Goal: Task Accomplishment & Management: Manage account settings

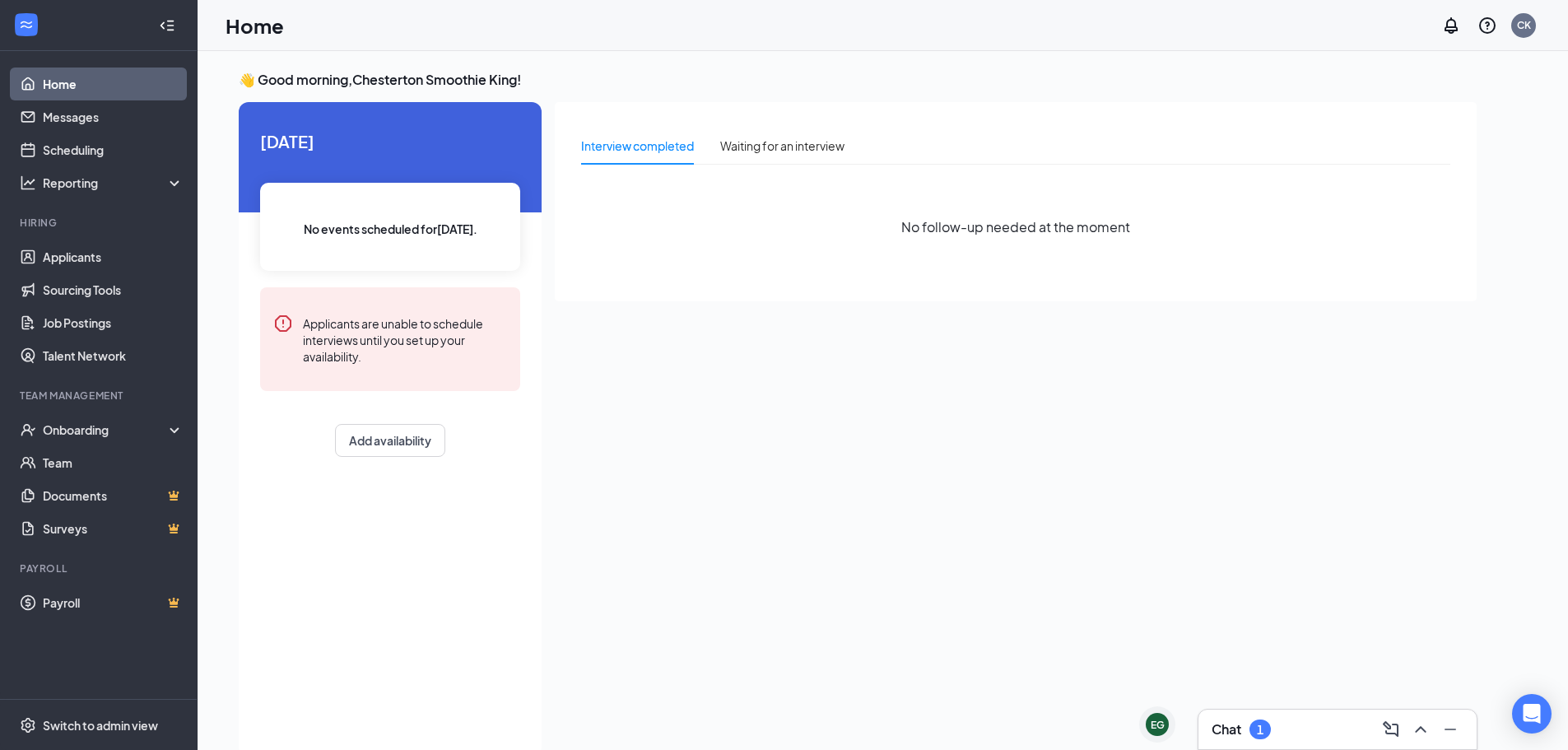
click at [1263, 714] on div "Chat 1" at bounding box center [1337, 728] width 278 height 39
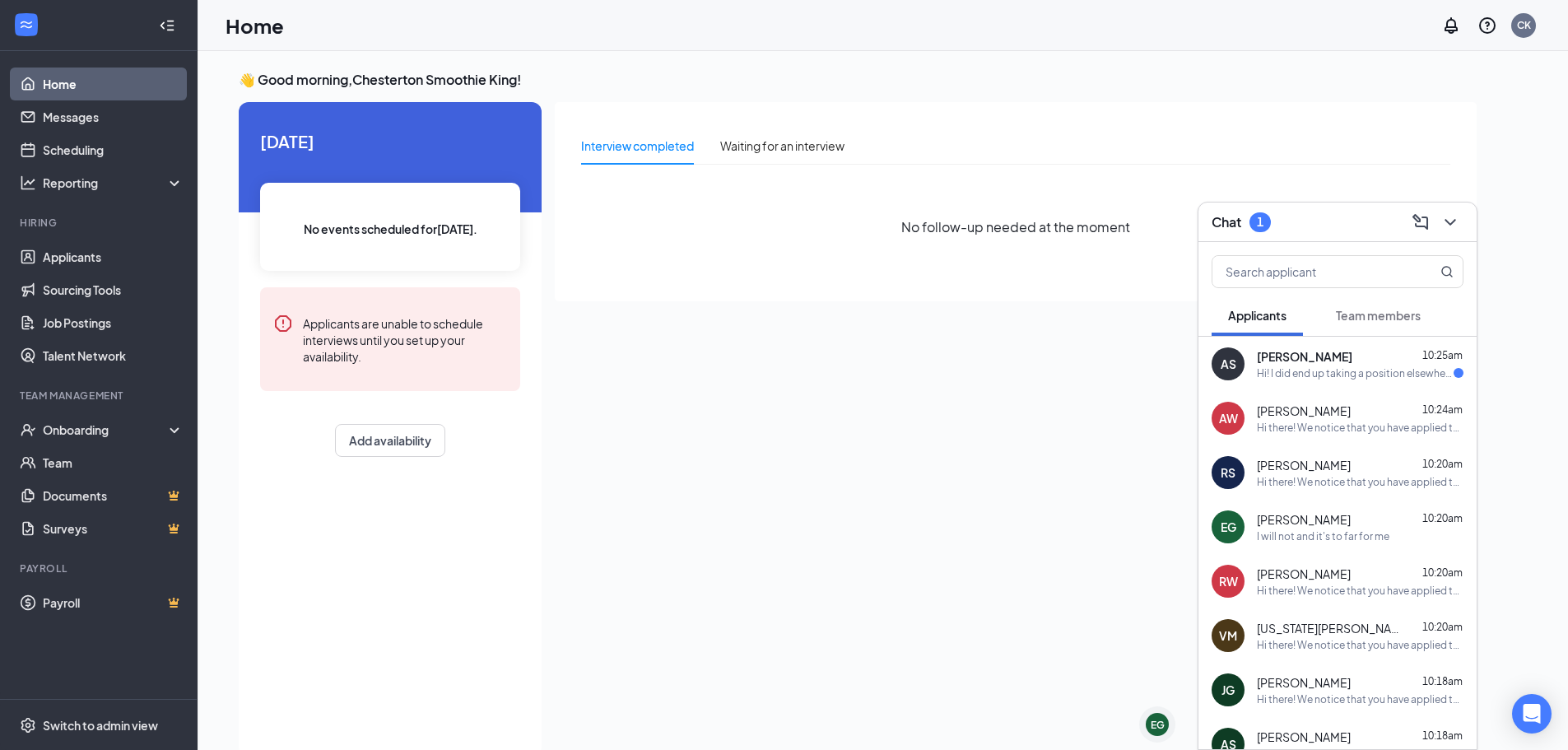
click at [1297, 373] on div "Hi! I did end up taking a position elsewhere, thank you for reaching out & lett…" at bounding box center [1356, 373] width 196 height 14
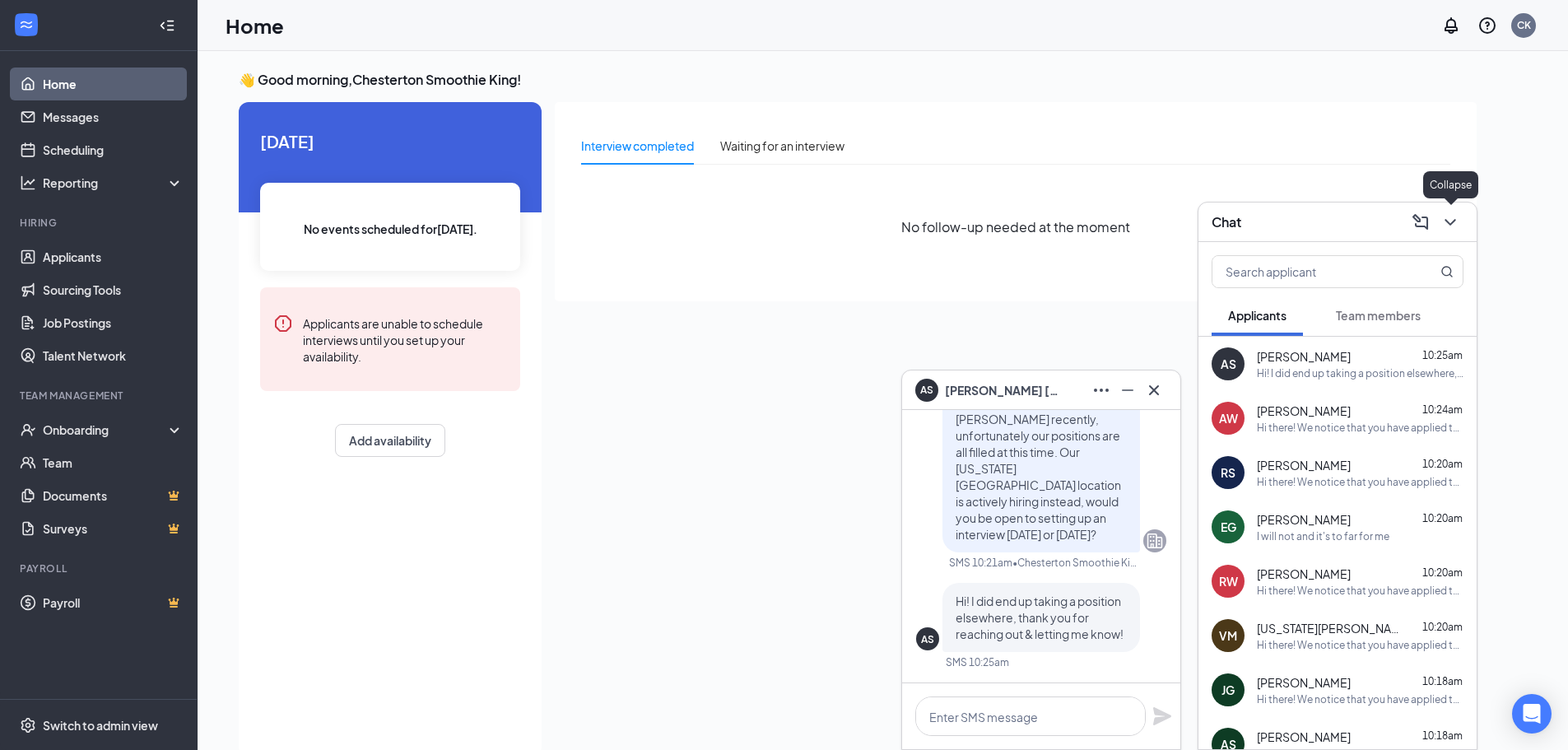
click at [1455, 232] on button at bounding box center [1450, 222] width 26 height 26
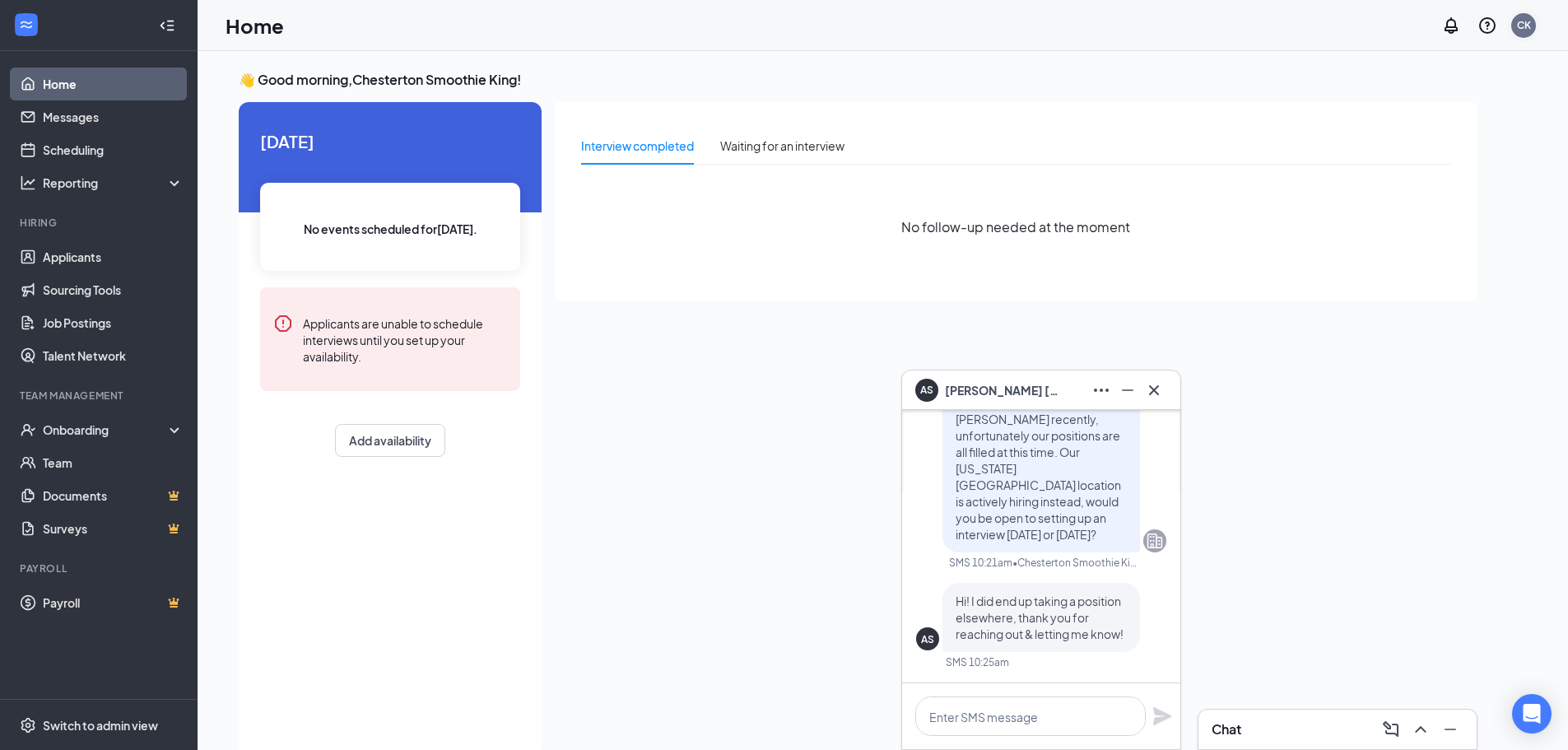
click at [1527, 31] on div "CK" at bounding box center [1524, 24] width 14 height 14
click at [1525, 27] on div "CK" at bounding box center [1524, 24] width 14 height 14
click at [1395, 257] on div "Log out" at bounding box center [1442, 252] width 178 height 17
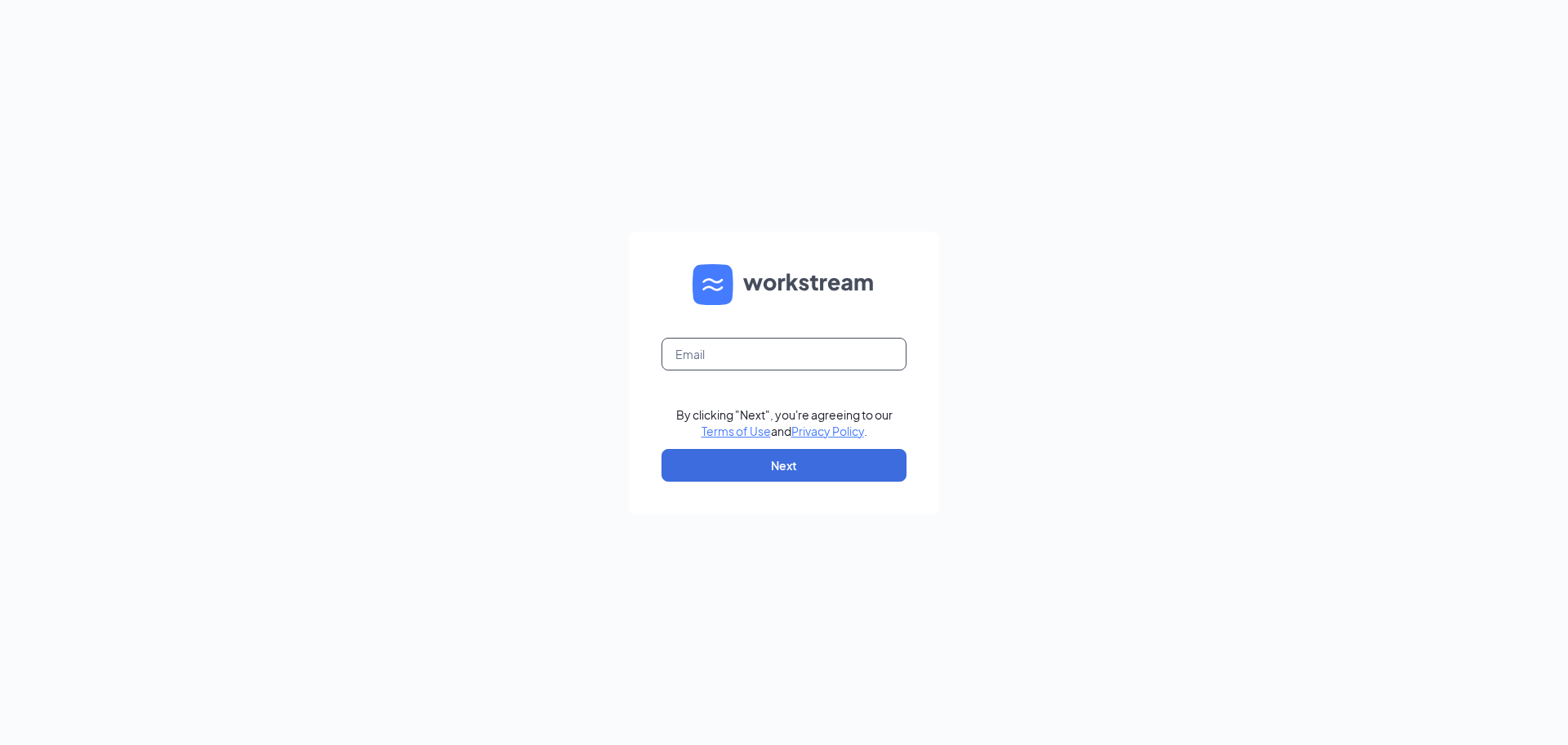
click at [829, 350] on input "text" at bounding box center [784, 353] width 245 height 33
click at [866, 354] on input "text" at bounding box center [784, 353] width 245 height 33
type input "smoothiekingchesterton@gmail.com"
click at [843, 467] on button "Next" at bounding box center [784, 464] width 245 height 33
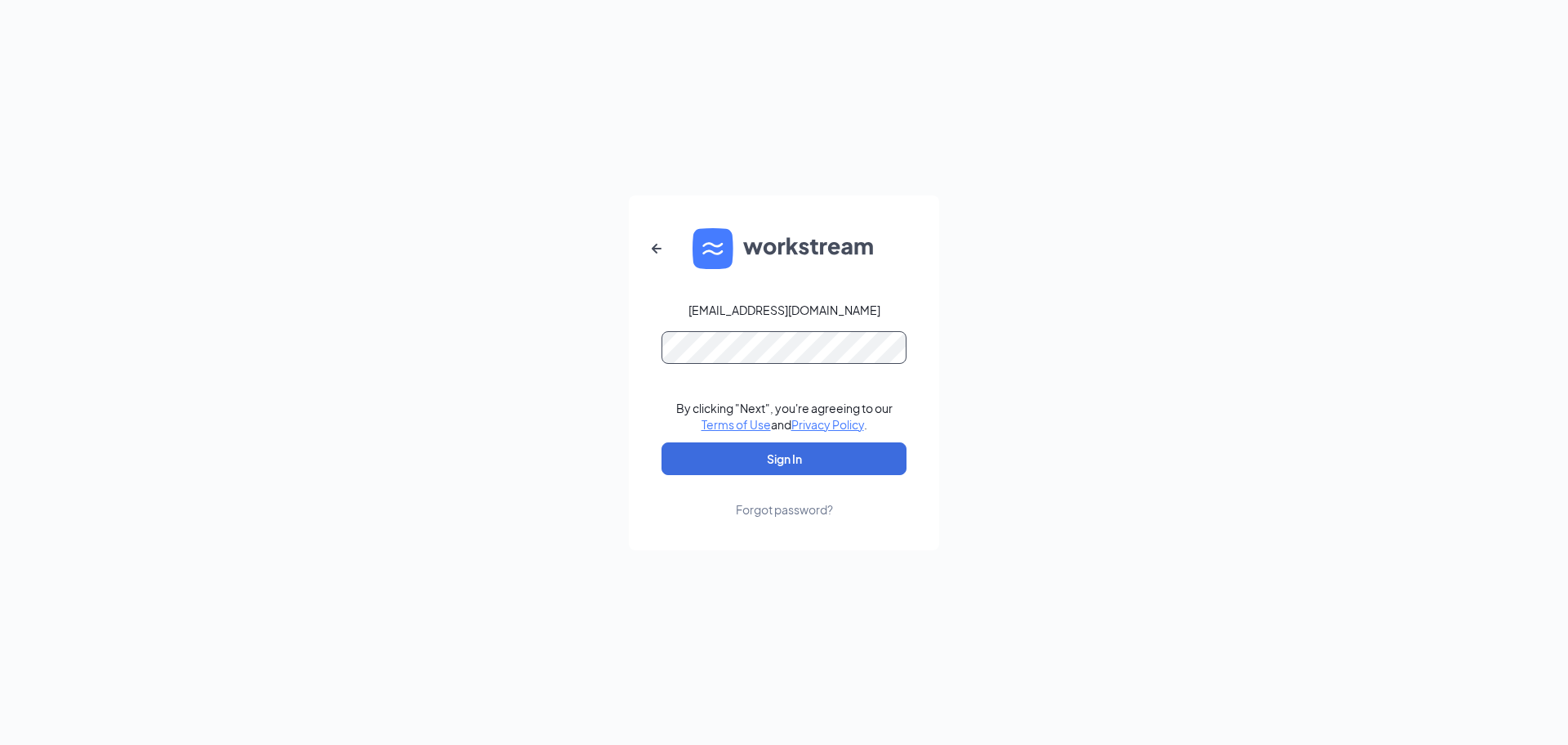
click at [662, 442] on button "Sign In" at bounding box center [784, 458] width 245 height 33
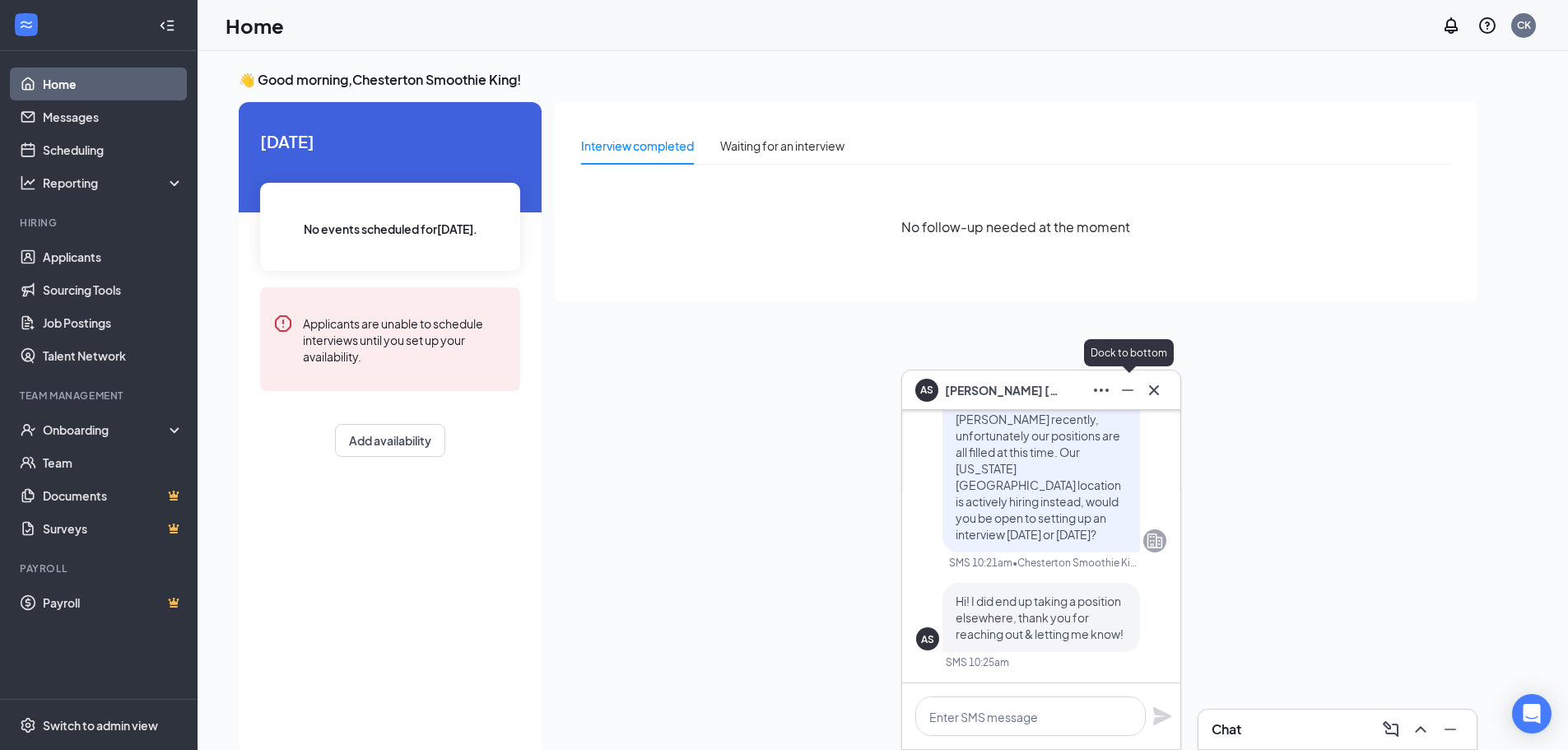
click at [1134, 387] on icon "Minimize" at bounding box center [1127, 390] width 20 height 20
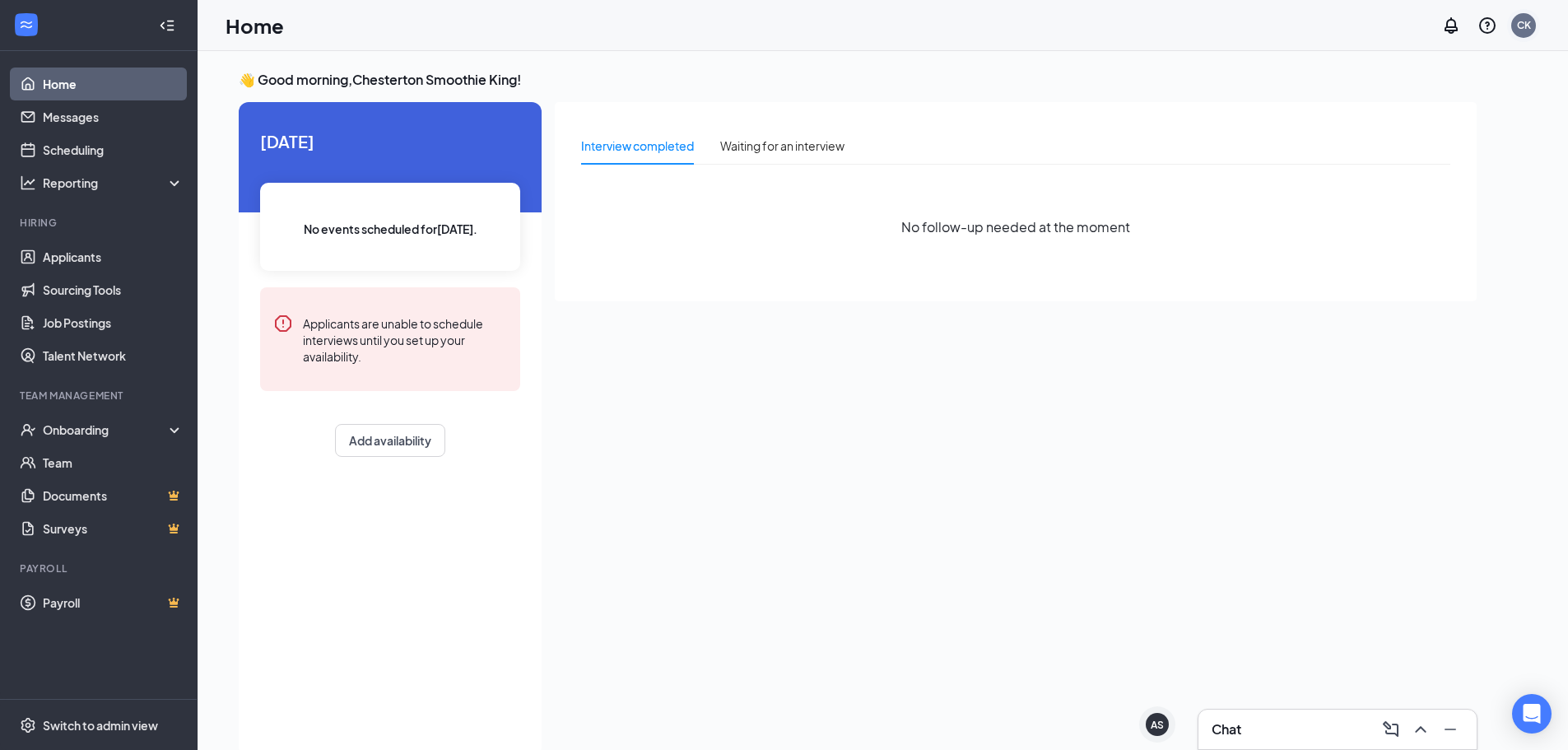
click at [1515, 23] on div "CK" at bounding box center [1523, 25] width 24 height 24
click at [1378, 252] on div "Log out" at bounding box center [1442, 252] width 178 height 17
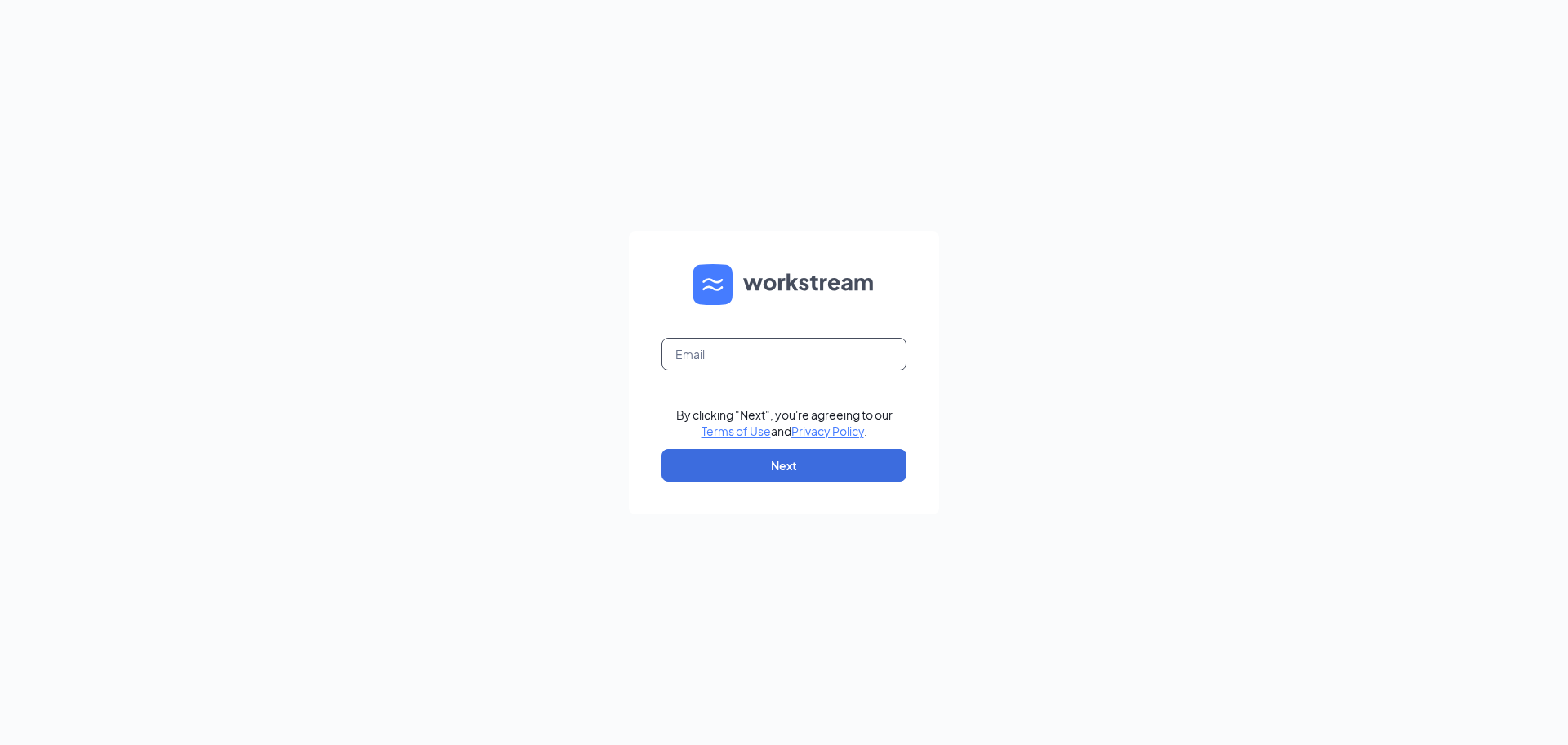
click at [768, 353] on input "text" at bounding box center [784, 353] width 245 height 33
type input "smoothiekinglaporte@gmail.com"
click at [711, 459] on button "Next" at bounding box center [784, 464] width 245 height 33
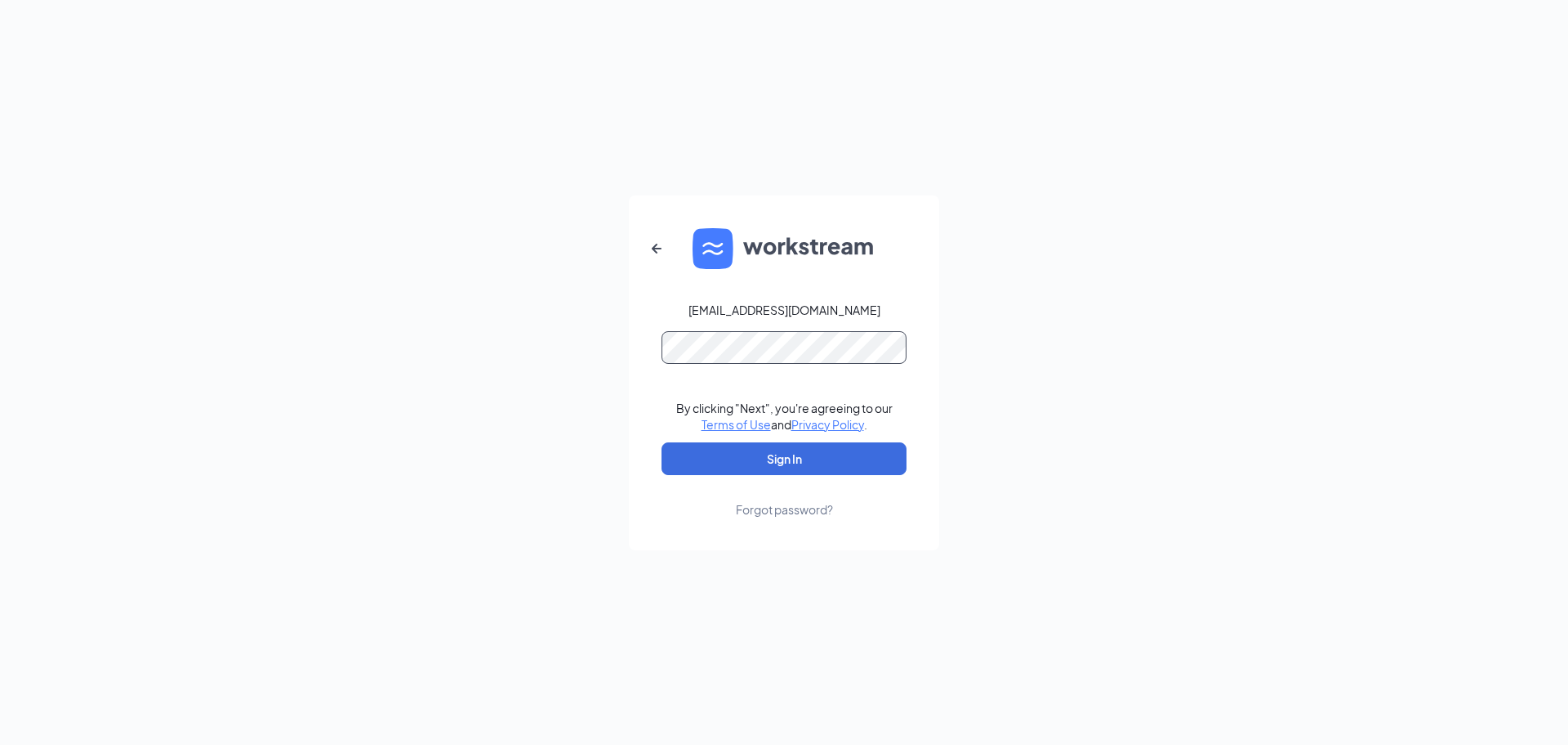
click at [662, 442] on button "Sign In" at bounding box center [784, 458] width 245 height 33
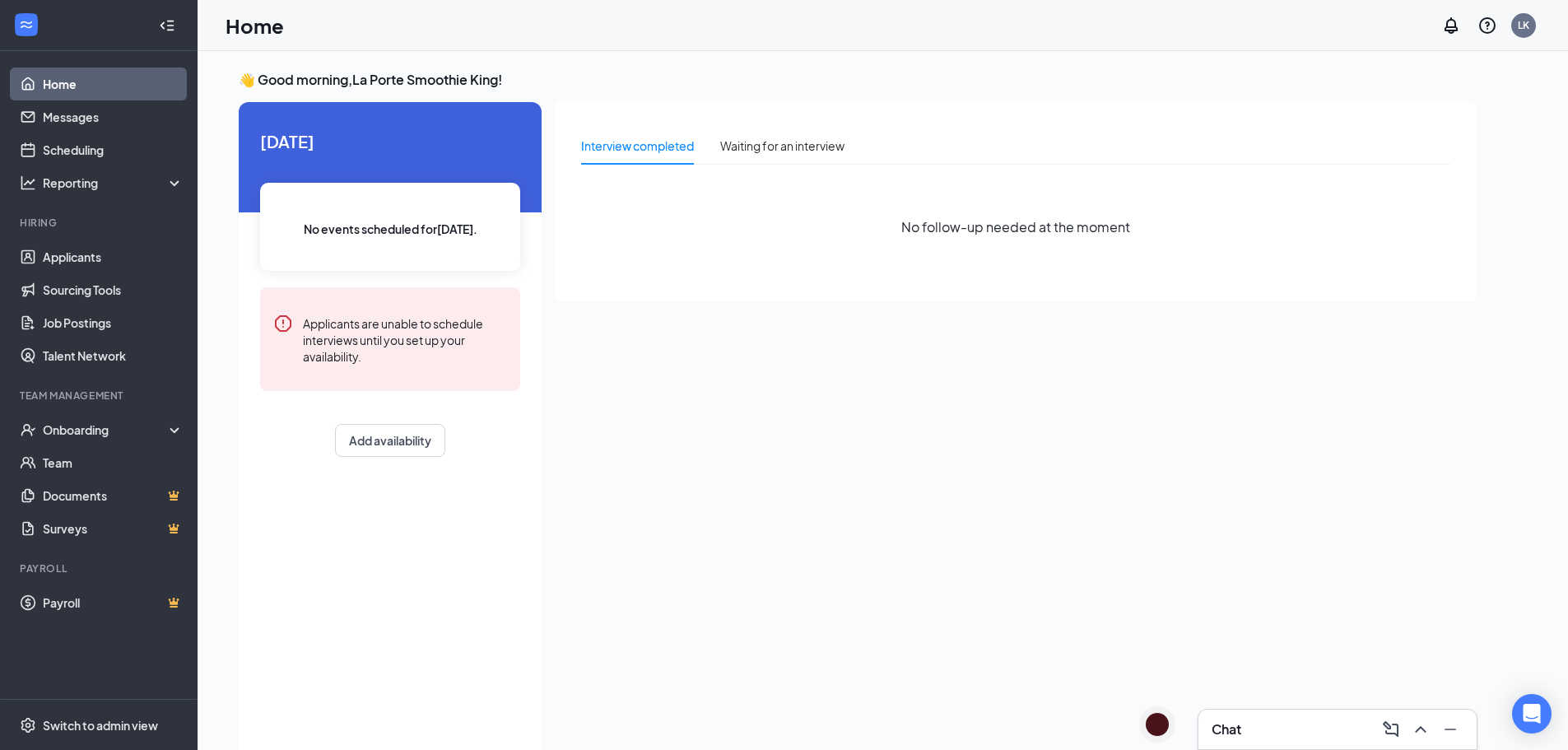
click at [1247, 730] on div "Chat" at bounding box center [1337, 729] width 252 height 26
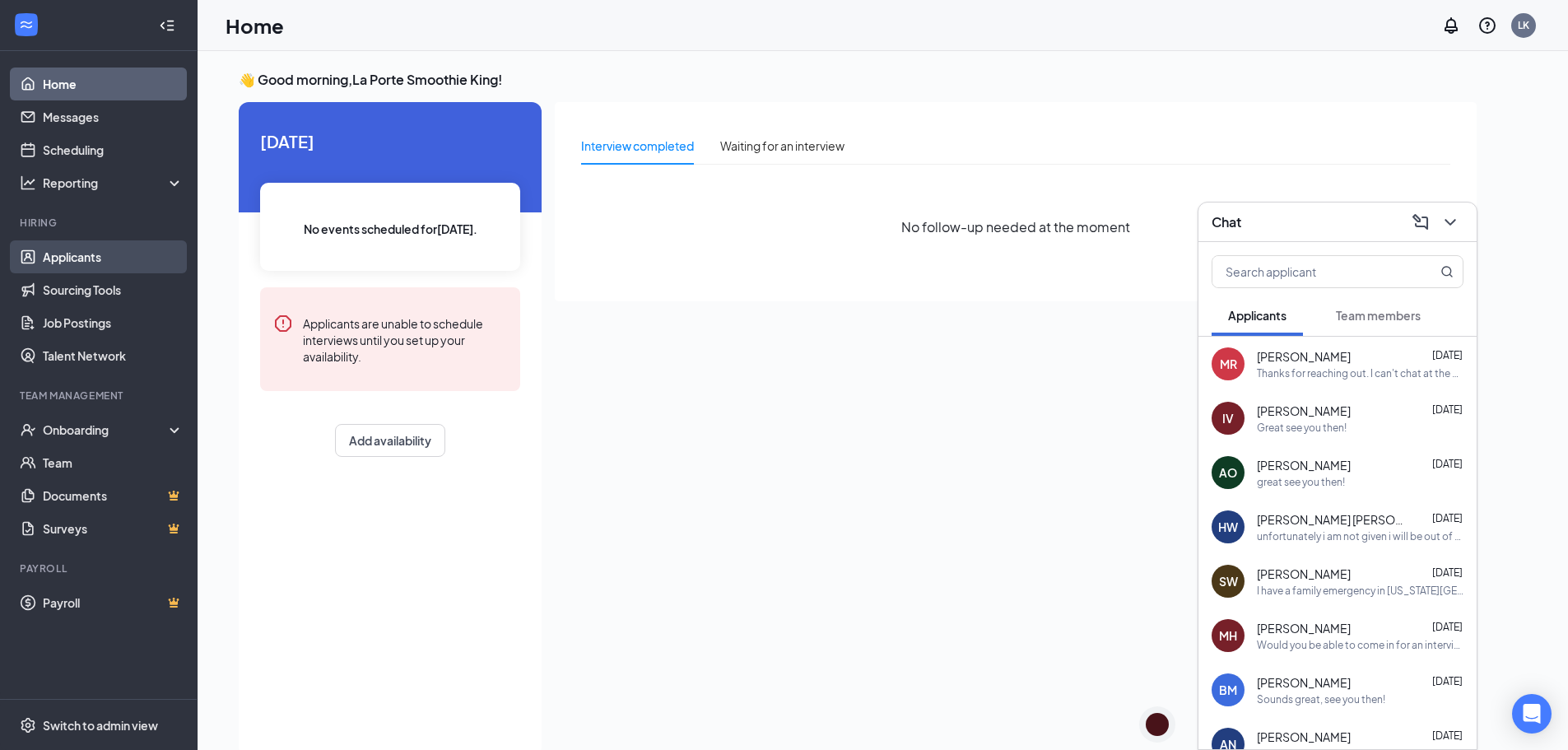
click at [93, 267] on link "Applicants" at bounding box center [113, 256] width 140 height 33
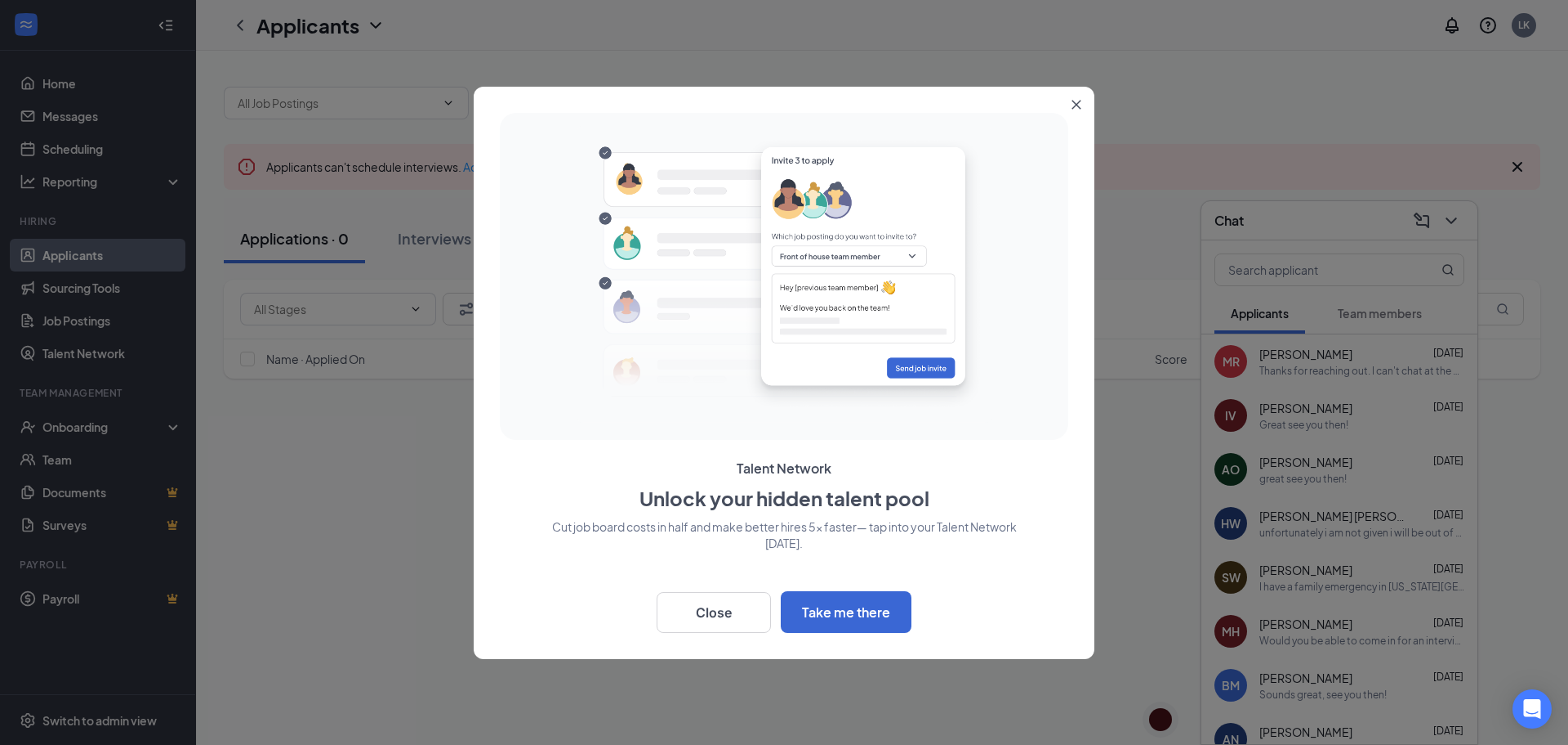
click at [1075, 98] on button "Close" at bounding box center [1080, 101] width 30 height 30
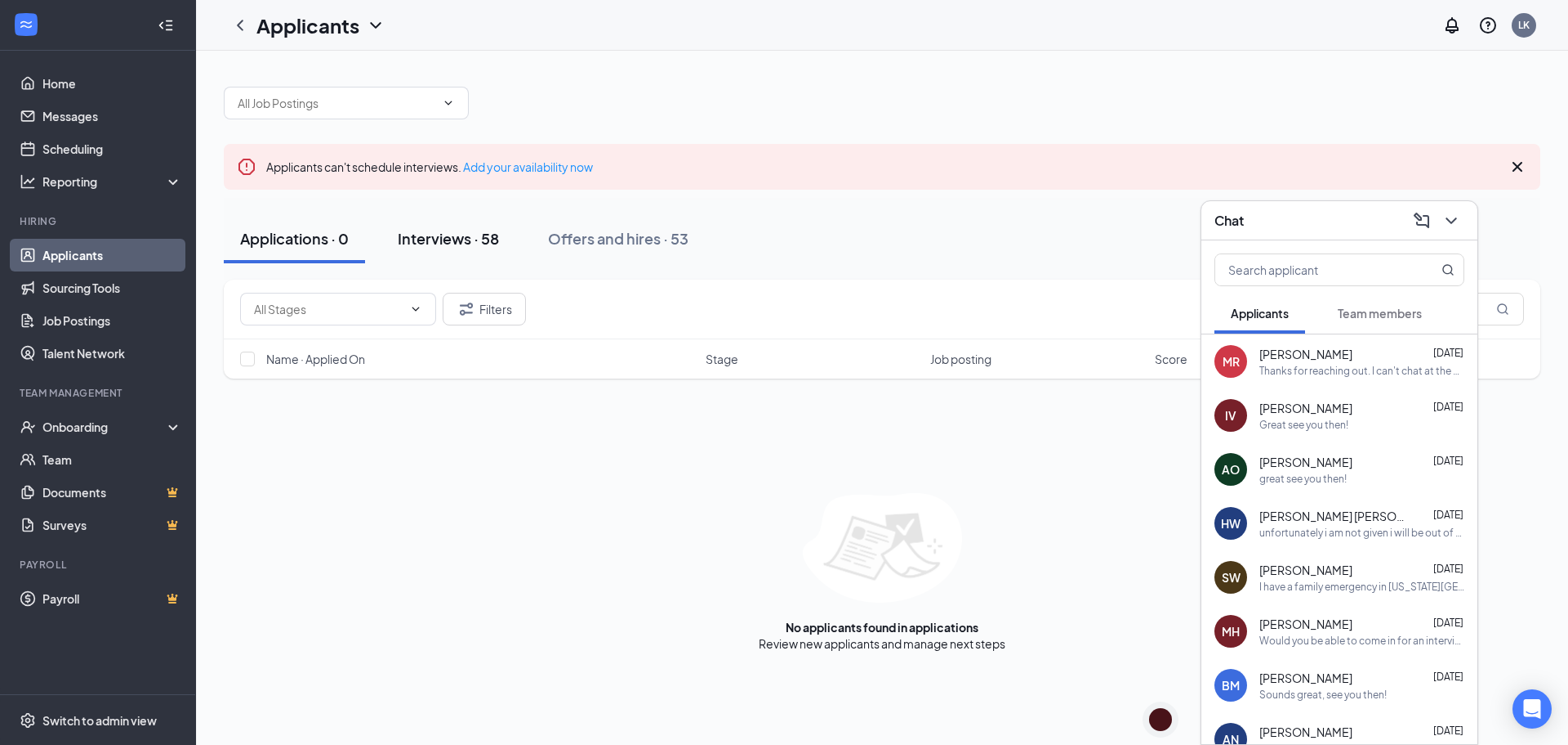
click at [493, 229] on div "Interviews · 58" at bounding box center [448, 238] width 101 height 20
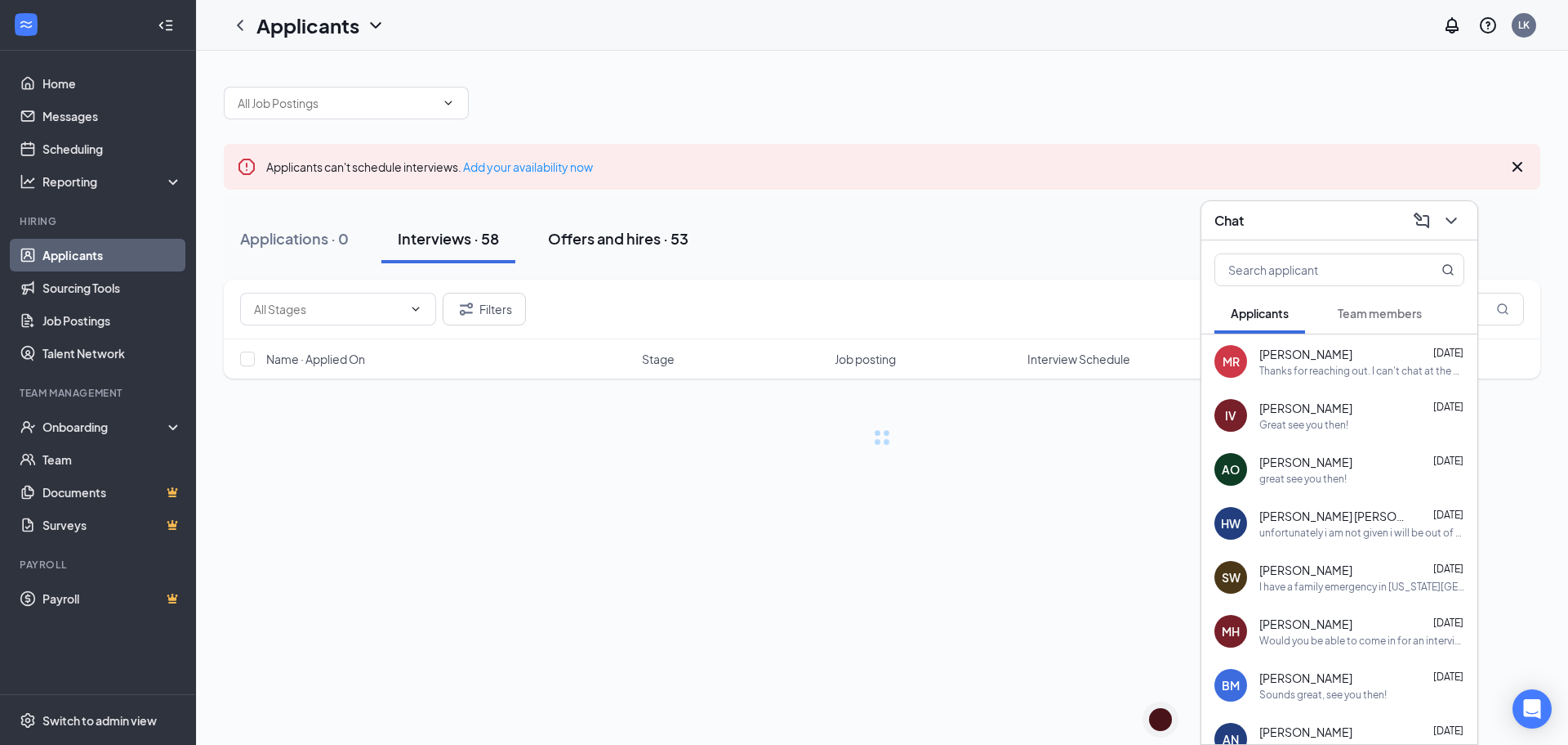
click at [629, 236] on div "Offers and hires · 53" at bounding box center [617, 238] width 140 height 20
click at [1447, 218] on icon "ChevronDown" at bounding box center [1450, 220] width 10 height 7
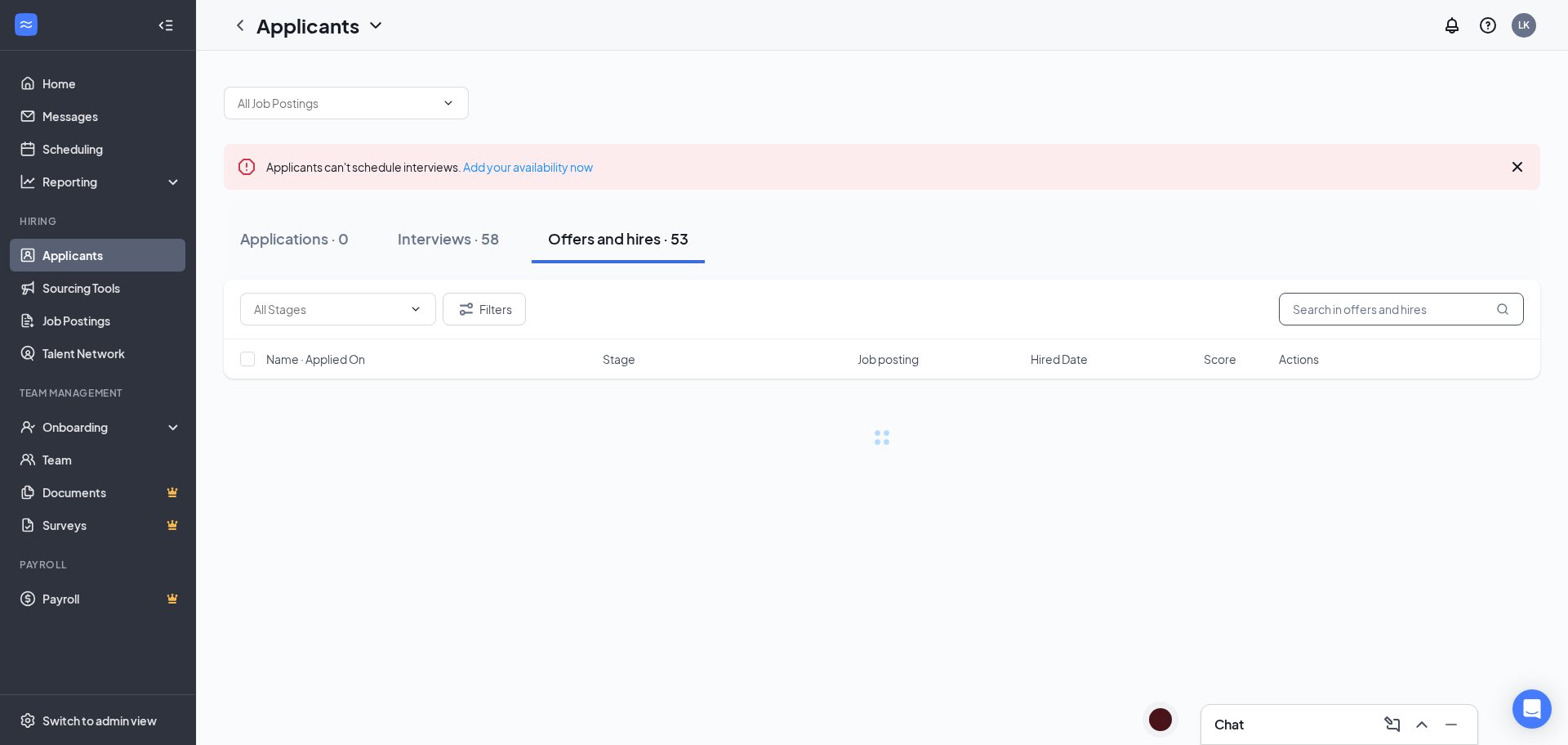
click at [1398, 310] on input "text" at bounding box center [1402, 308] width 245 height 33
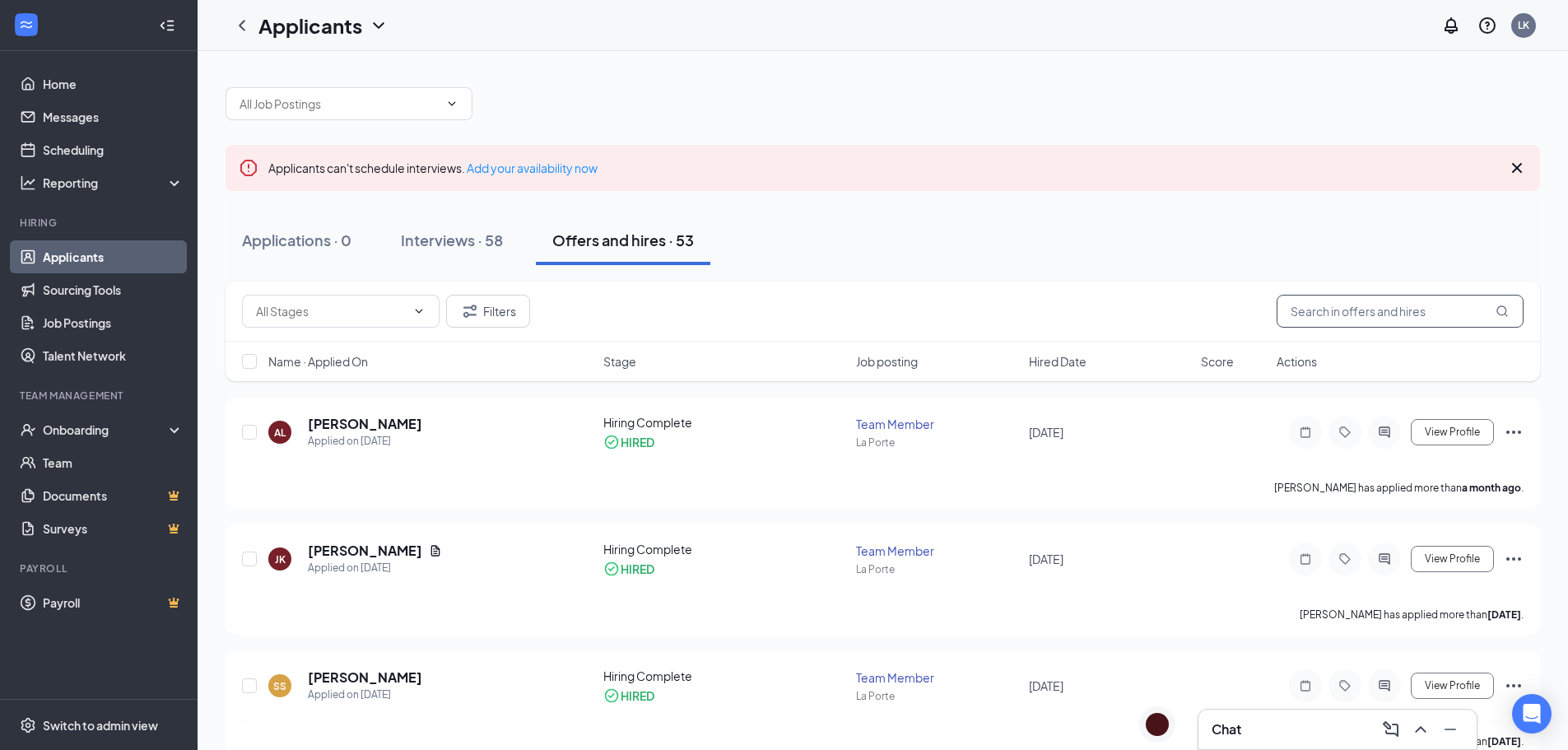
click at [1386, 311] on input "text" at bounding box center [1401, 310] width 247 height 33
